Goal: Information Seeking & Learning: Check status

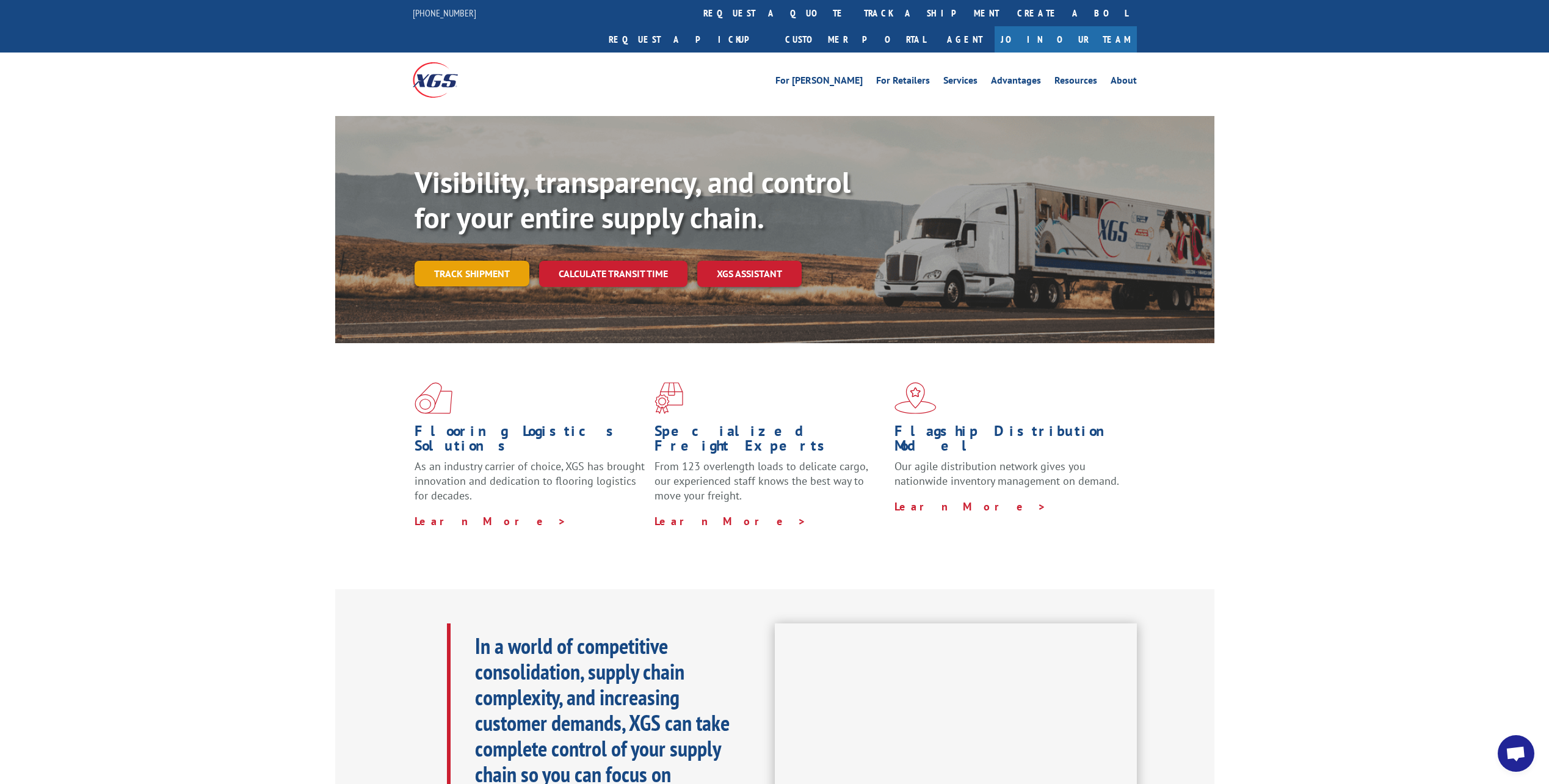
click at [506, 286] on link "Track shipment" at bounding box center [471, 273] width 115 height 26
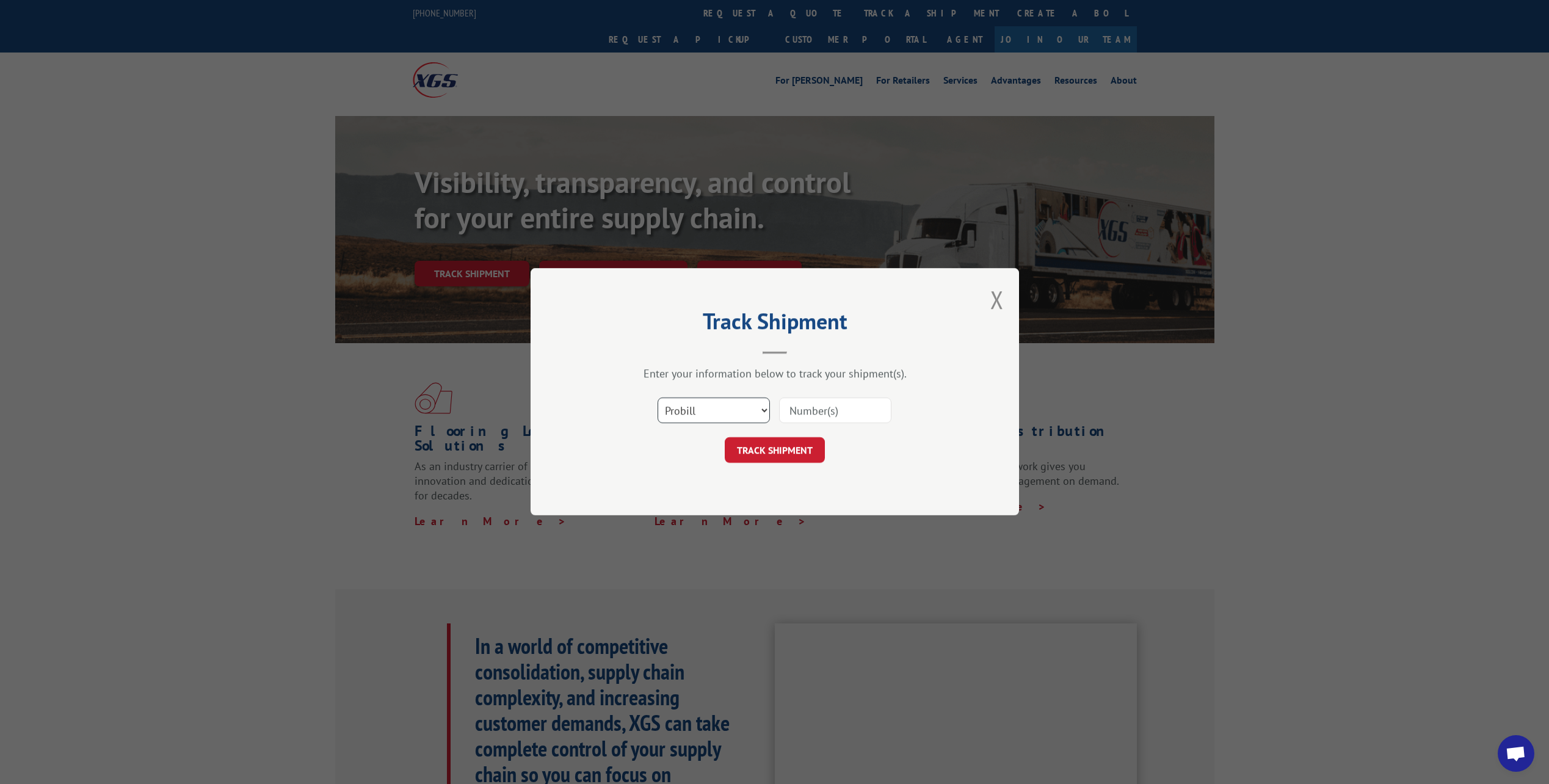
click at [725, 409] on select "Select category... Probill BOL PO" at bounding box center [714, 411] width 113 height 26
select select "bol"
click at [658, 399] on select "Select category... Probill BOL PO" at bounding box center [714, 411] width 113 height 26
click at [801, 410] on input at bounding box center [835, 411] width 113 height 26
paste input "082025-8246"
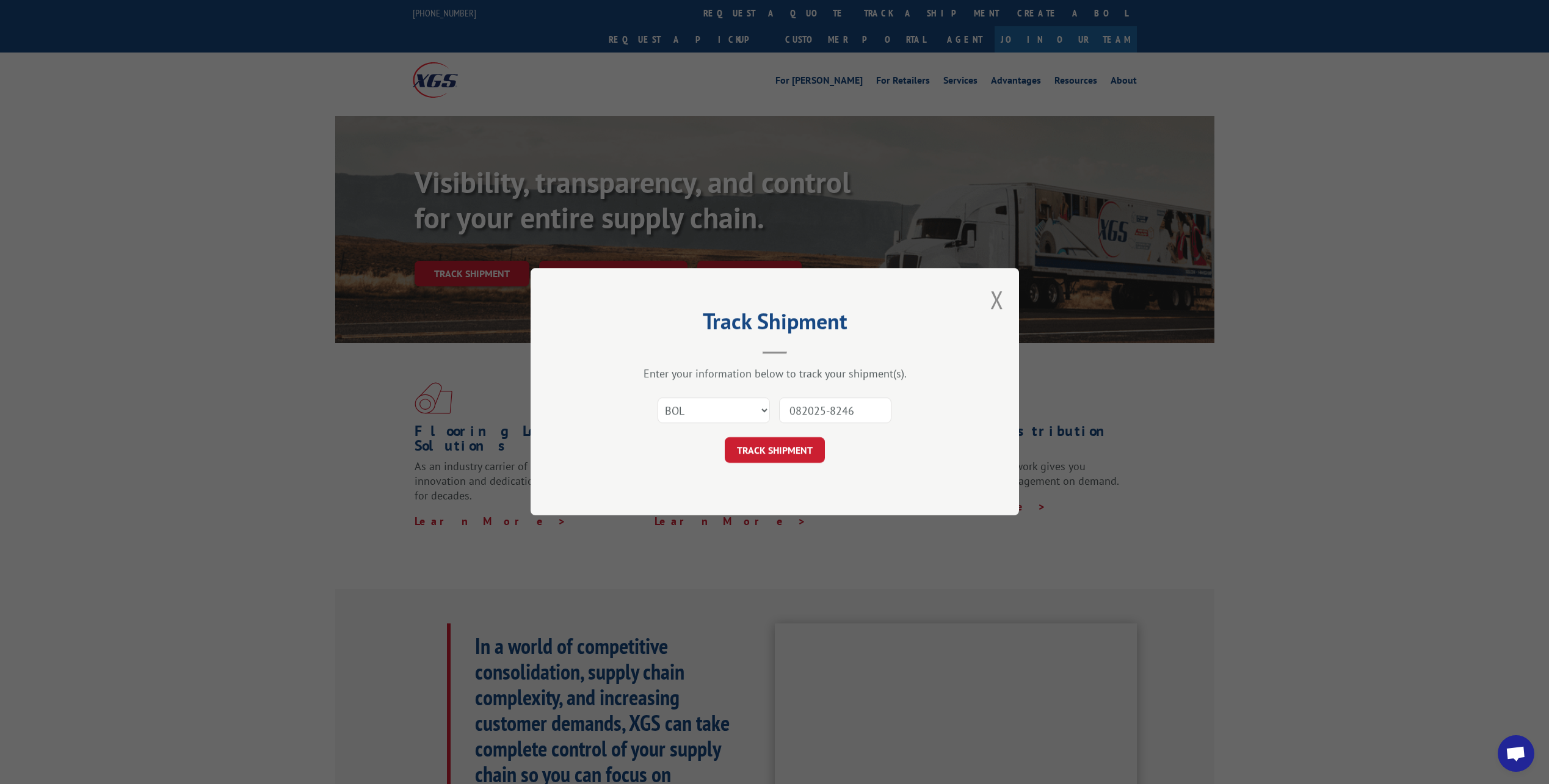
click at [830, 412] on input "082025-8246" at bounding box center [835, 411] width 113 height 26
type input "0820258246"
click at [801, 452] on button "TRACK SHIPMENT" at bounding box center [774, 451] width 100 height 26
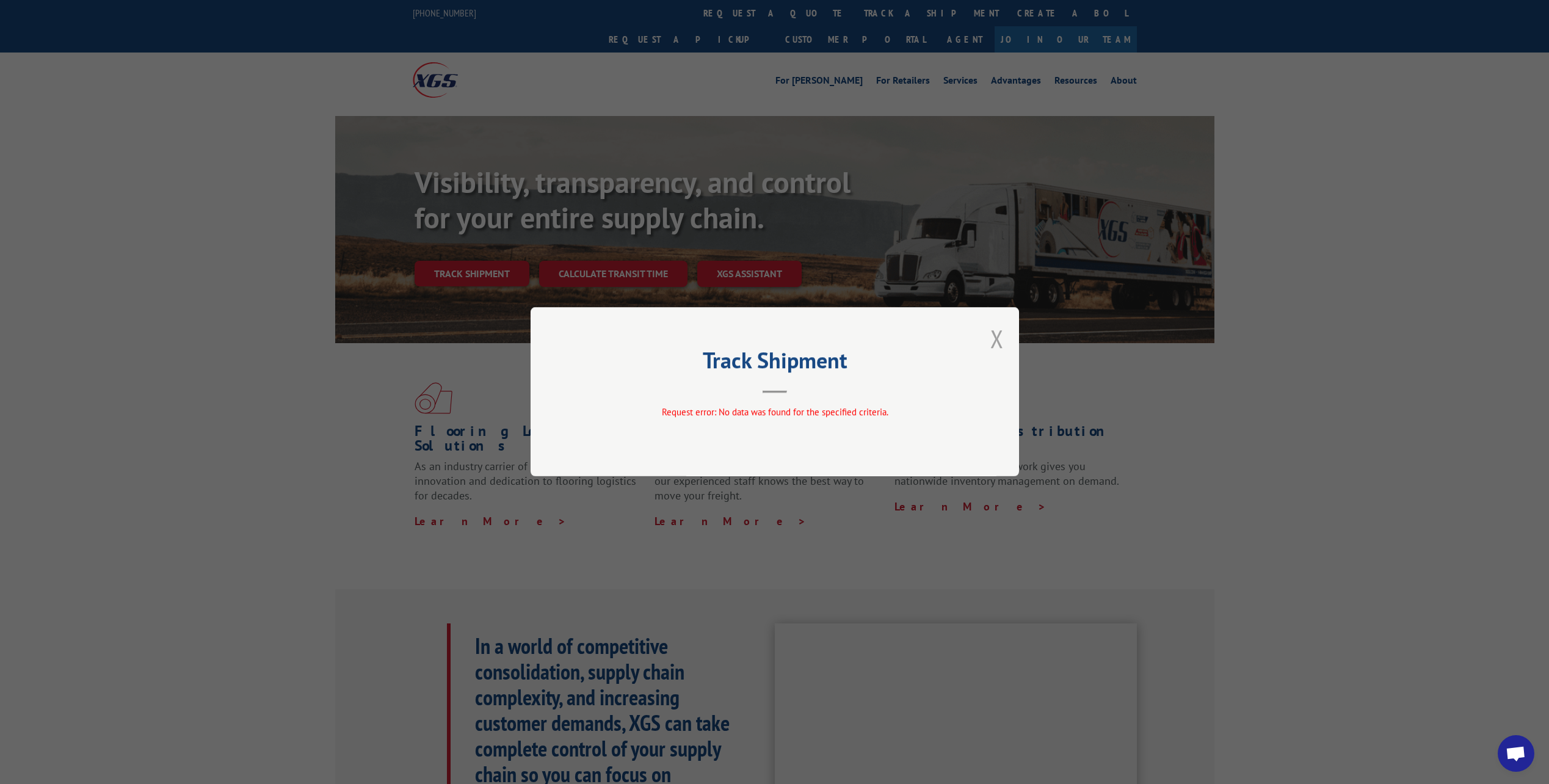
click at [1001, 334] on button "Close modal" at bounding box center [996, 338] width 13 height 32
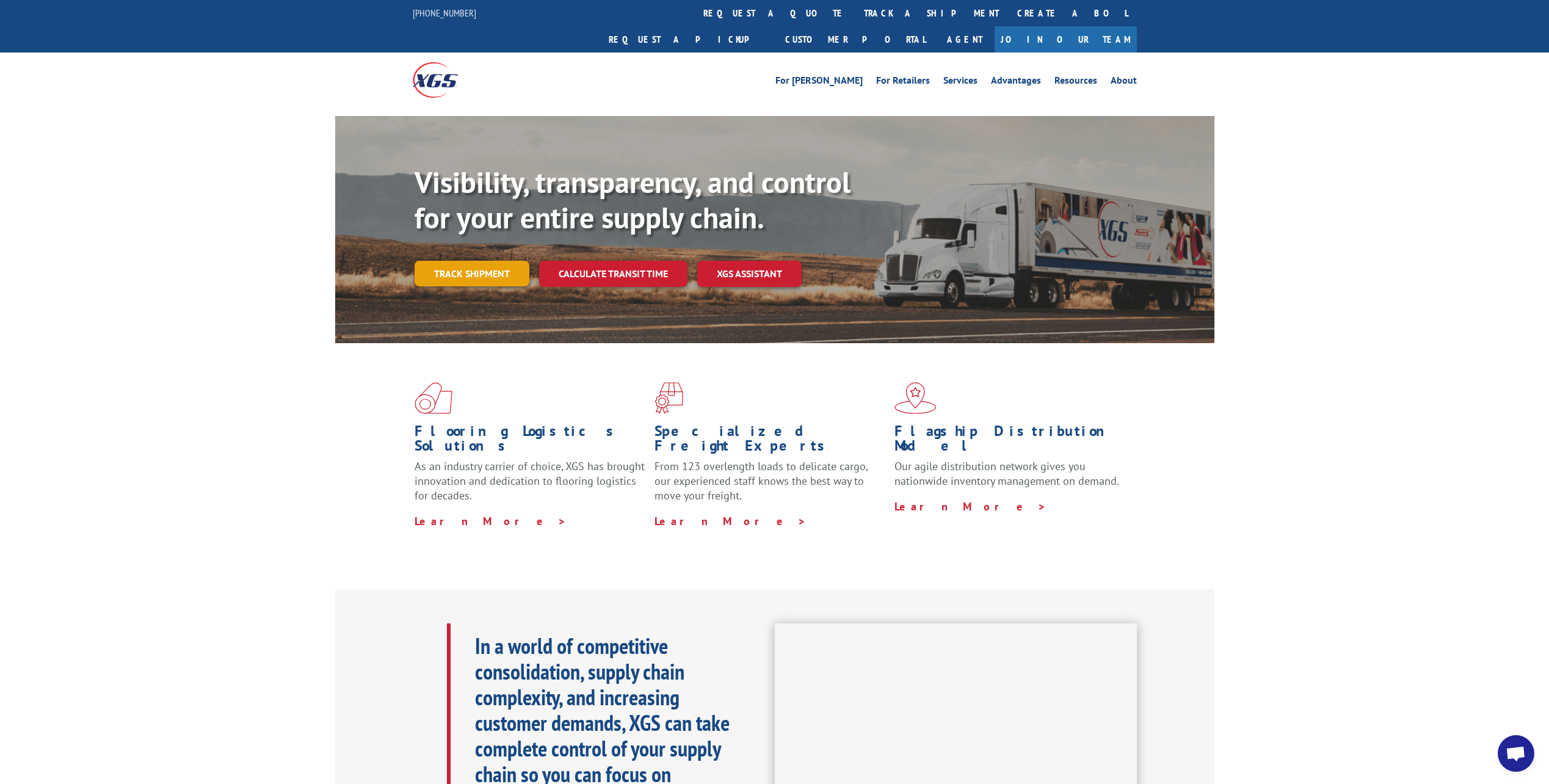
click at [492, 286] on link "Track shipment" at bounding box center [471, 273] width 115 height 26
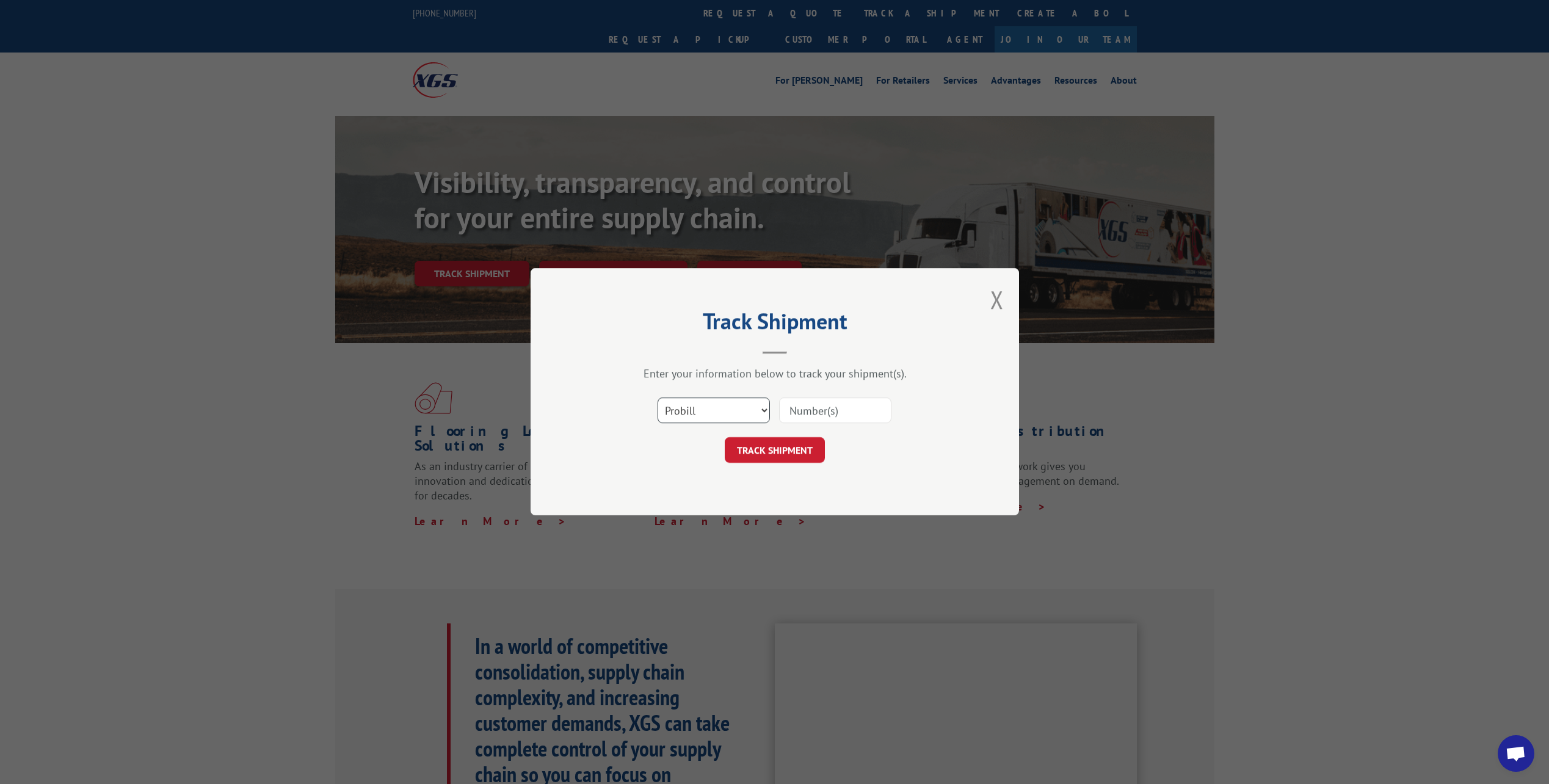
click at [736, 408] on select "Select category... Probill BOL PO" at bounding box center [714, 411] width 113 height 26
select select "bol"
click at [658, 399] on select "Select category... Probill BOL PO" at bounding box center [714, 411] width 113 height 26
click at [793, 418] on input at bounding box center [835, 411] width 113 height 26
paste input "082025-8246"
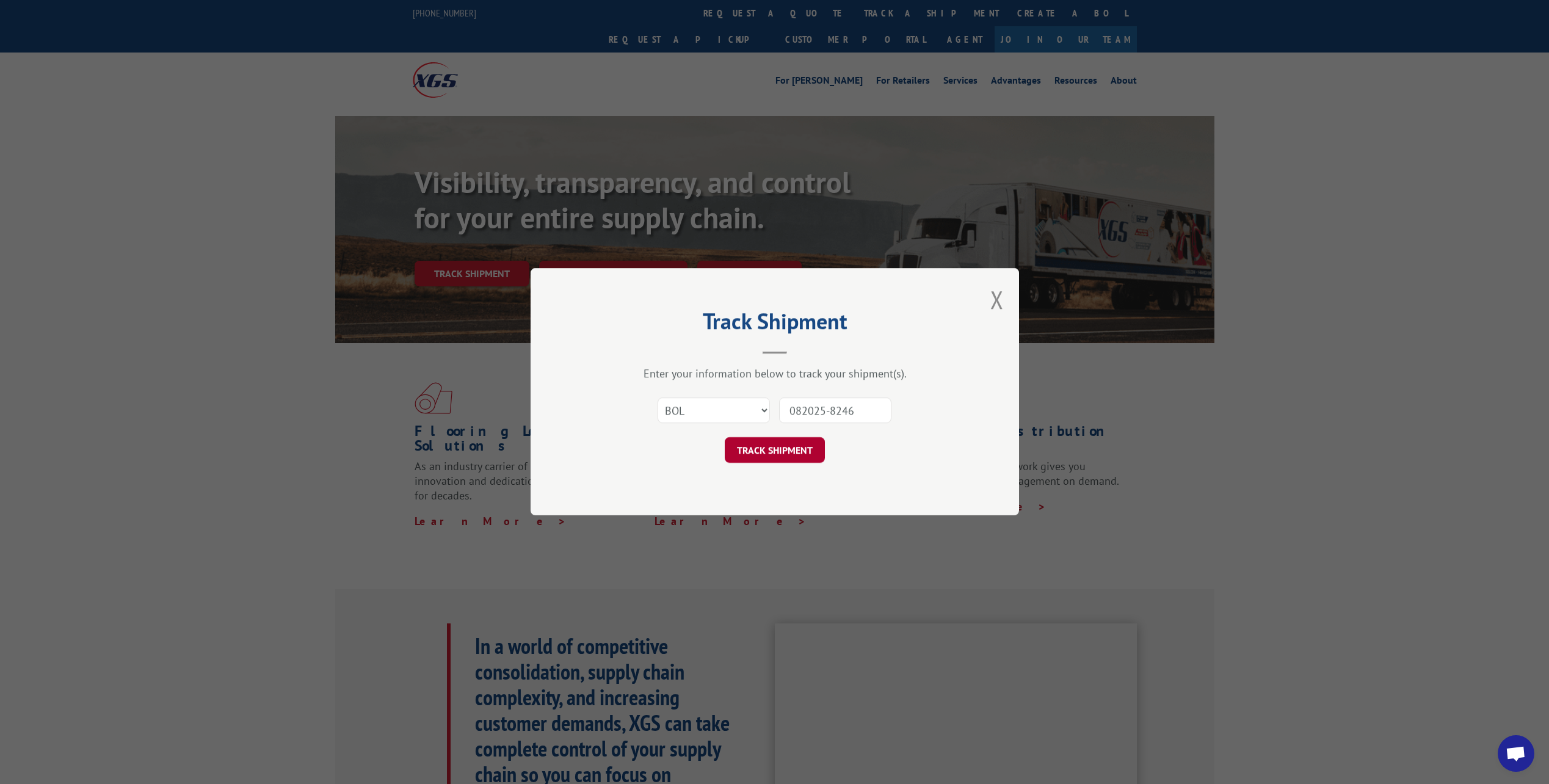
type input "082025-8246"
click at [795, 454] on button "TRACK SHIPMENT" at bounding box center [774, 451] width 100 height 26
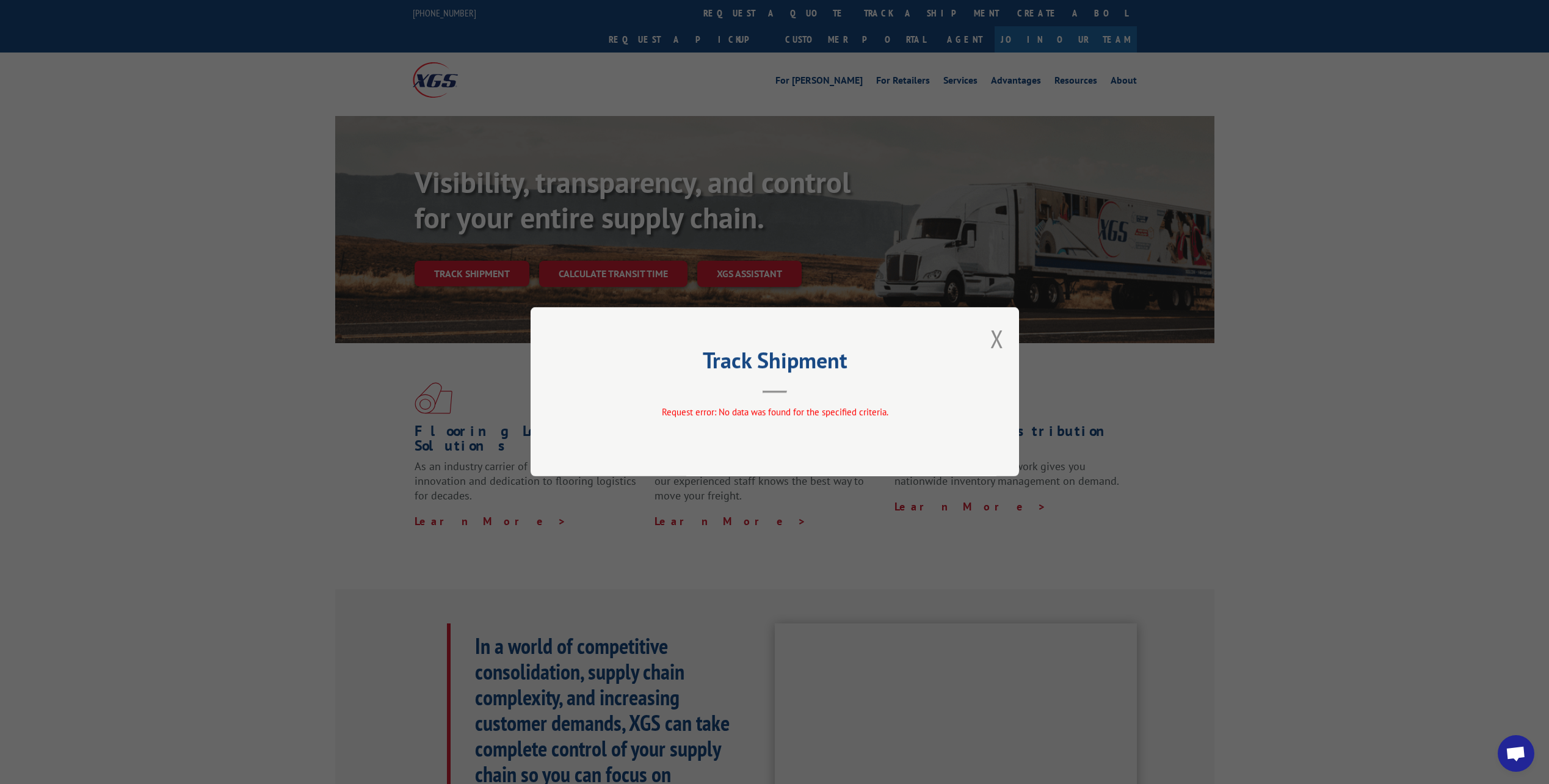
click at [978, 349] on div "Track Shipment Request error: No data was found for the specified criteria." at bounding box center [774, 391] width 488 height 169
click at [990, 336] on button "Close modal" at bounding box center [996, 338] width 13 height 32
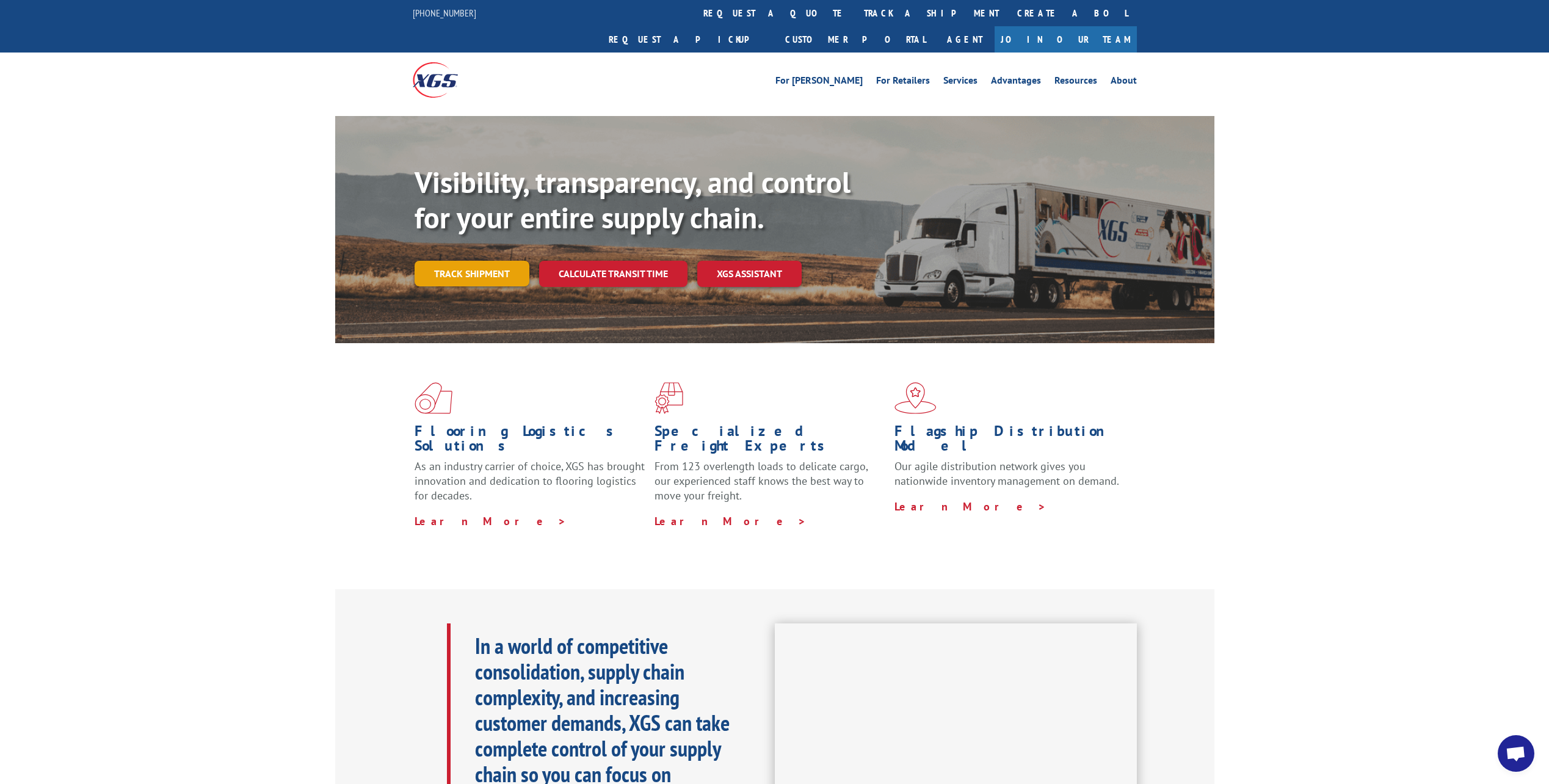
click at [518, 286] on link "Track shipment" at bounding box center [471, 273] width 115 height 26
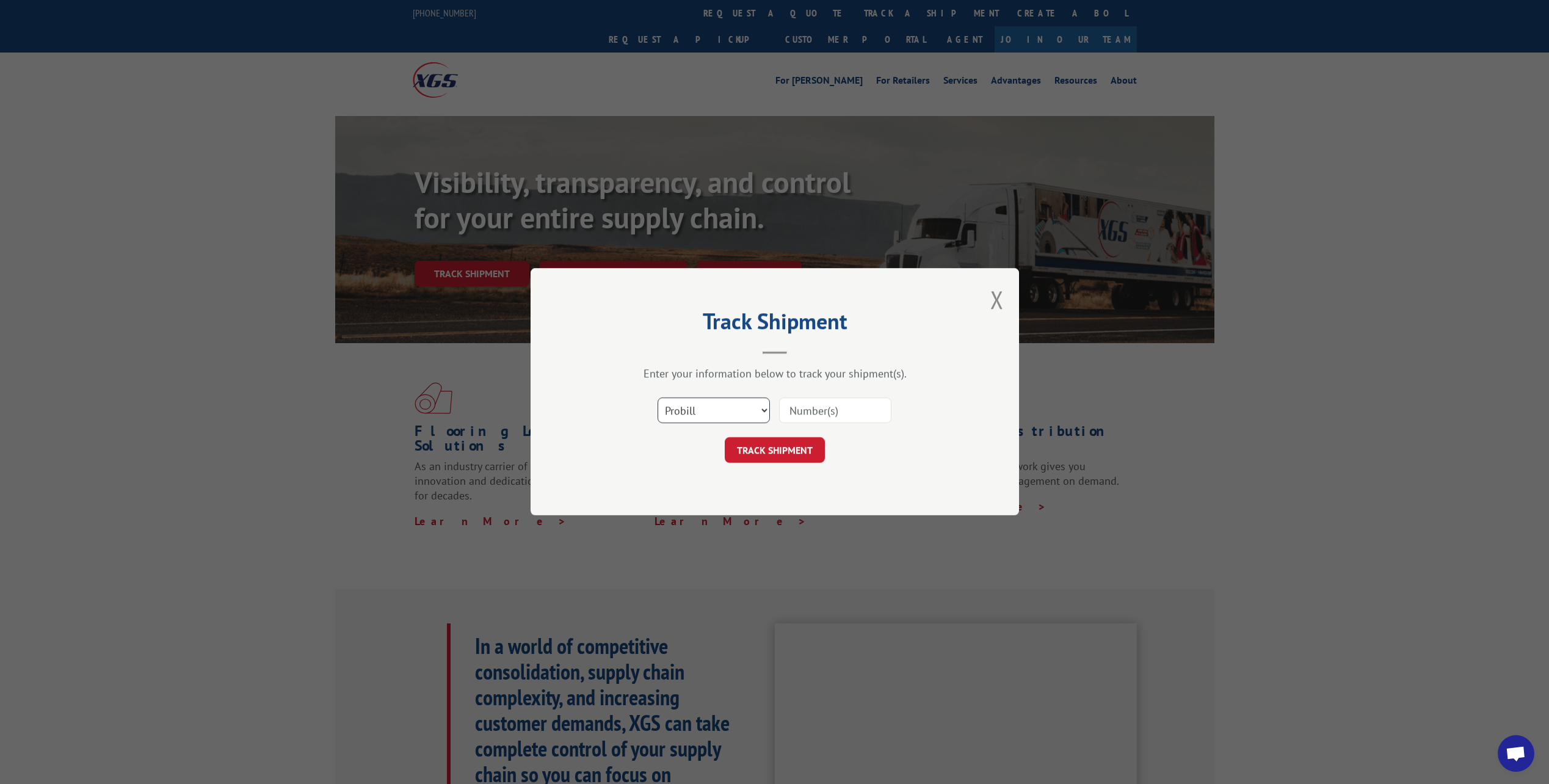
click at [765, 411] on select "Select category... Probill BOL PO" at bounding box center [714, 411] width 113 height 26
select select "po"
click at [658, 399] on select "Select category... Probill BOL PO" at bounding box center [714, 411] width 113 height 26
click at [809, 410] on input at bounding box center [835, 411] width 113 height 26
